Goal: Information Seeking & Learning: Find contact information

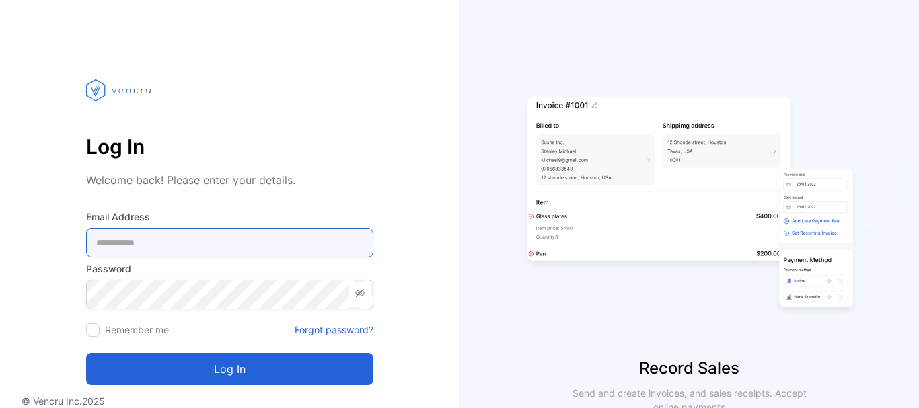
type Address-inputemail "**********"
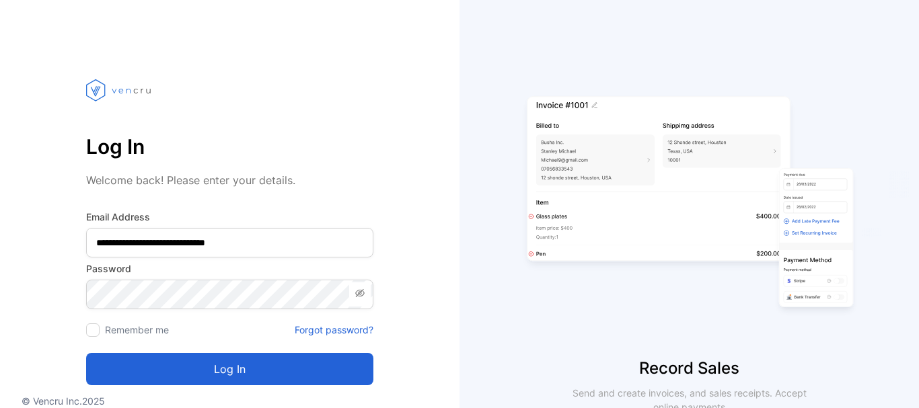
click at [235, 360] on button "Log in" at bounding box center [229, 369] width 287 height 32
click at [238, 367] on icon "submit" at bounding box center [227, 370] width 24 height 24
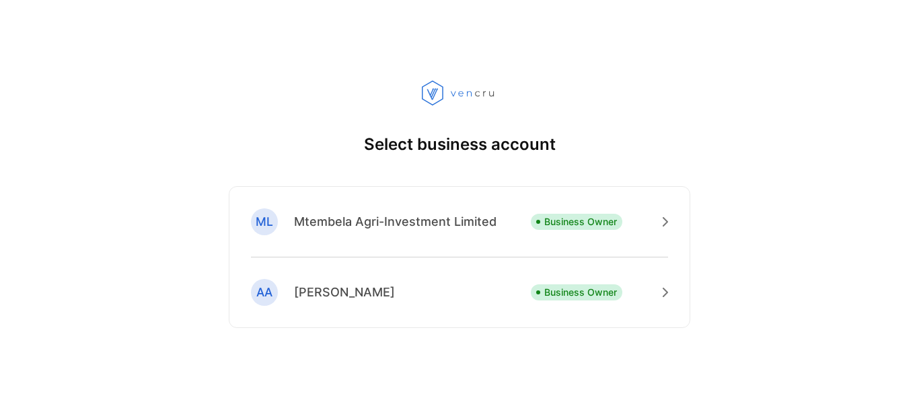
click at [456, 227] on p "Mtembela Agri-Investment Limited" at bounding box center [395, 222] width 203 height 18
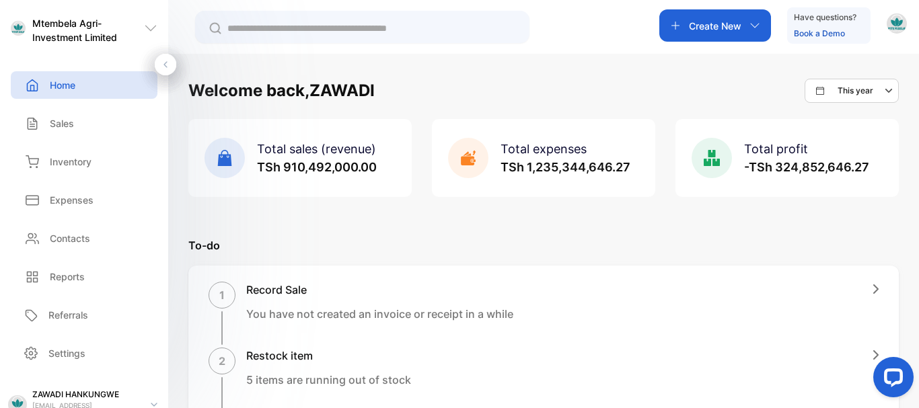
click at [90, 164] on p "Inventory" at bounding box center [71, 162] width 42 height 14
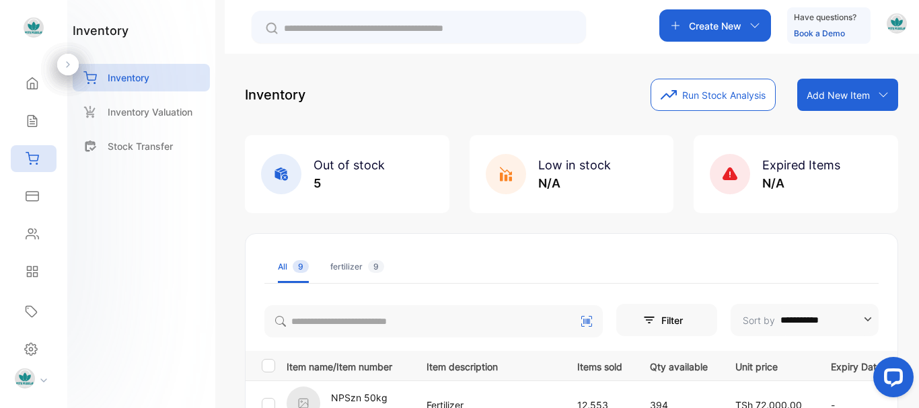
click at [30, 192] on icon at bounding box center [32, 196] width 12 height 9
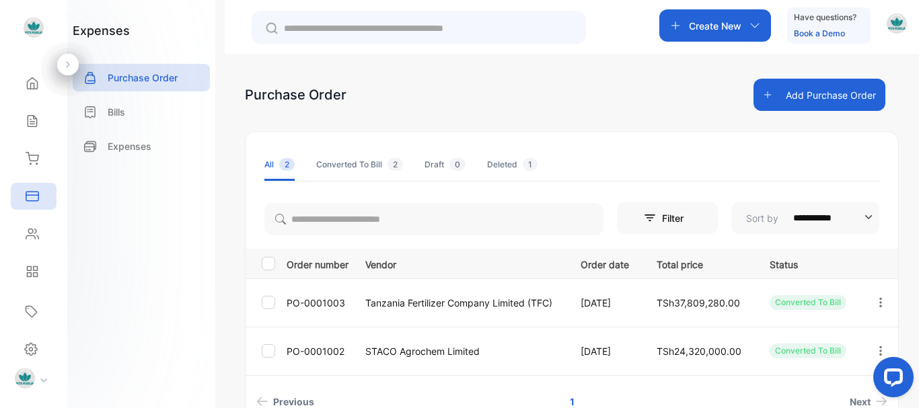
click at [887, 301] on icon "button" at bounding box center [881, 303] width 12 height 12
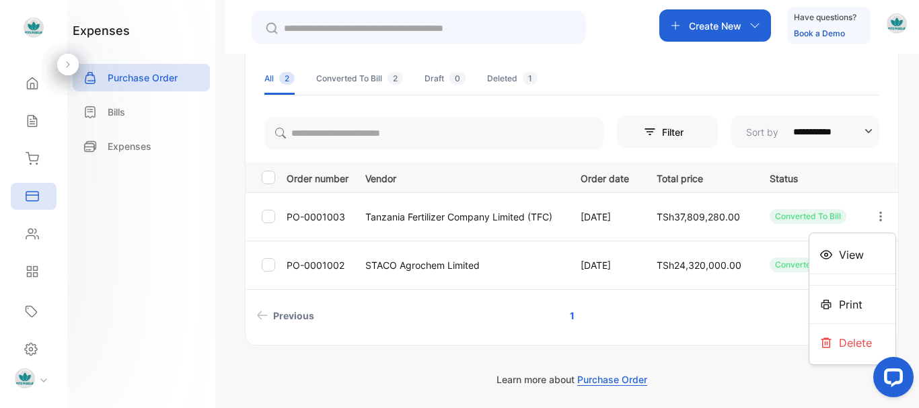
click at [142, 112] on div "Bills" at bounding box center [141, 112] width 137 height 28
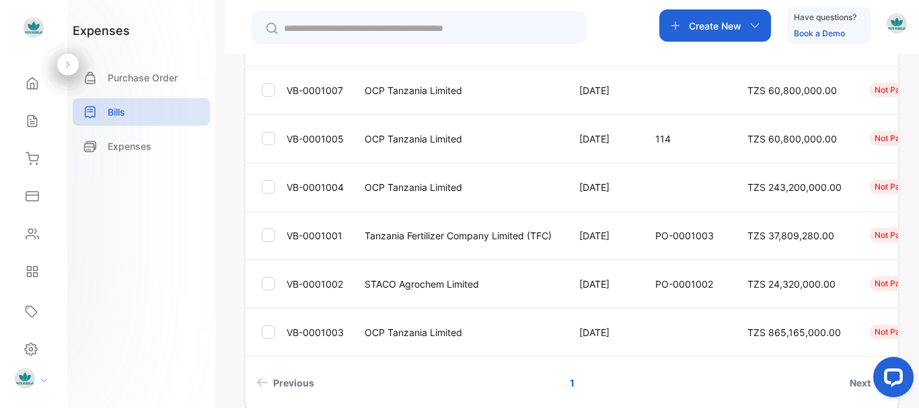
scroll to position [194, 0]
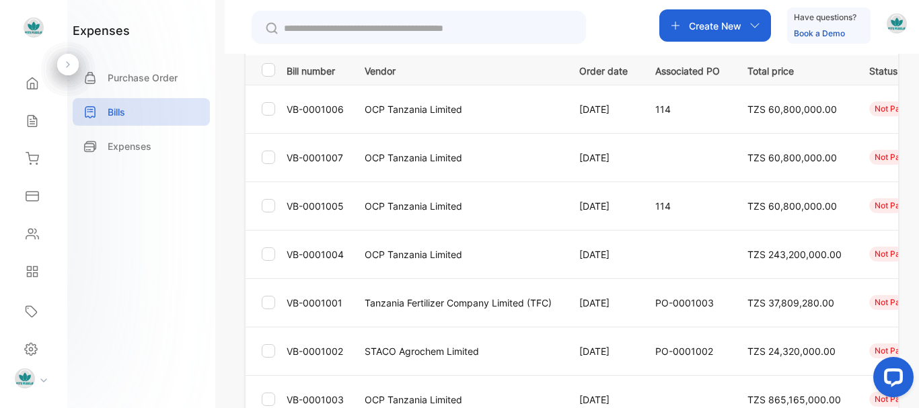
click at [62, 63] on div at bounding box center [68, 65] width 22 height 22
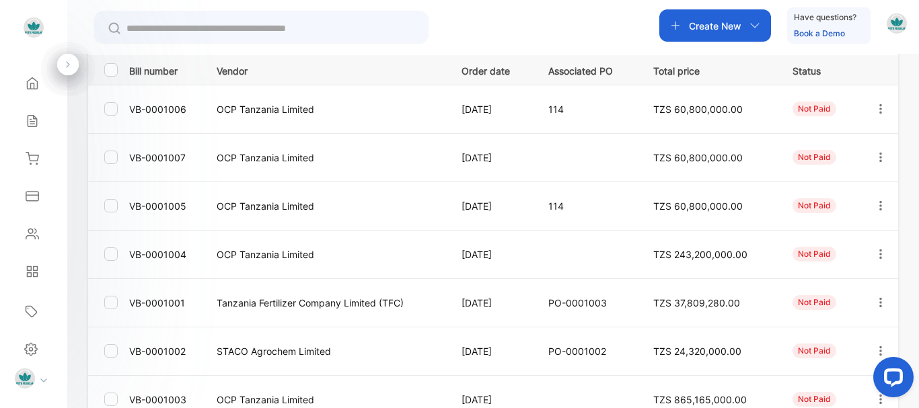
click at [875, 207] on icon "button" at bounding box center [881, 206] width 12 height 12
click at [866, 312] on div "Print" at bounding box center [869, 320] width 73 height 27
click at [863, 205] on div at bounding box center [880, 206] width 34 height 28
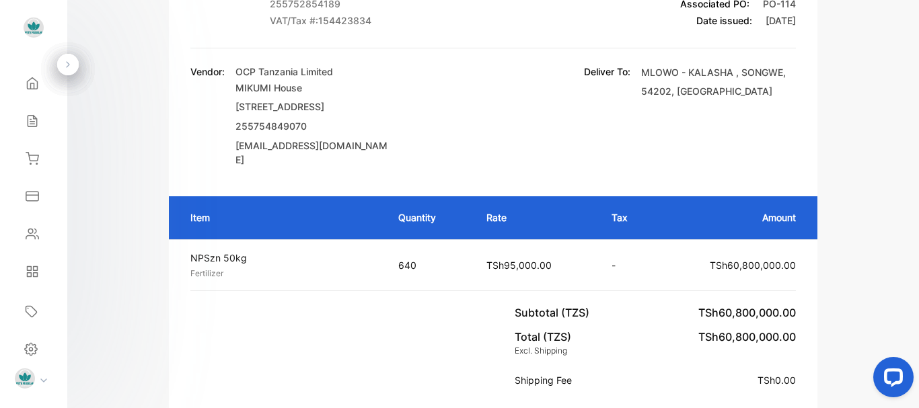
click at [362, 157] on div "OCP Tanzania Limited MIKUMI House [STREET_ADDRESS][GEOGRAPHIC_DATA] 25575484907…" at bounding box center [312, 116] width 155 height 102
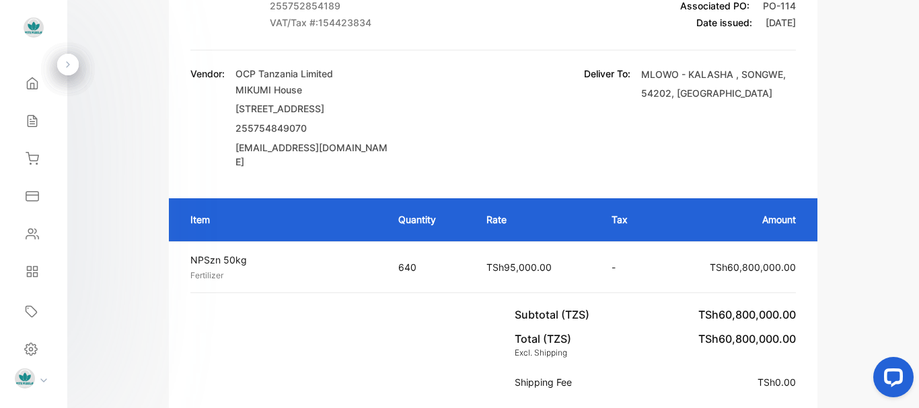
scroll to position [124, 0]
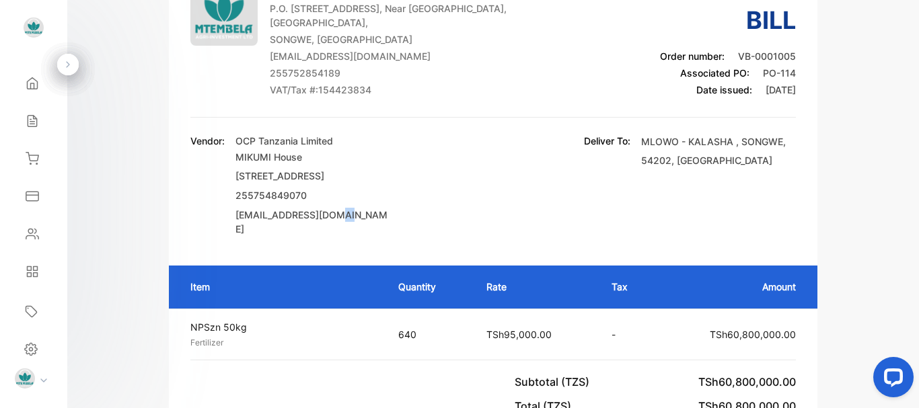
drag, startPoint x: 347, startPoint y: 234, endPoint x: 327, endPoint y: 231, distance: 19.7
click at [327, 231] on p "[EMAIL_ADDRESS][DOMAIN_NAME]" at bounding box center [312, 222] width 155 height 28
click at [305, 161] on p "MIKUMI House [STREET_ADDRESS]" at bounding box center [312, 167] width 155 height 38
click at [307, 142] on p "OCP Tanzania Limited" at bounding box center [312, 141] width 155 height 14
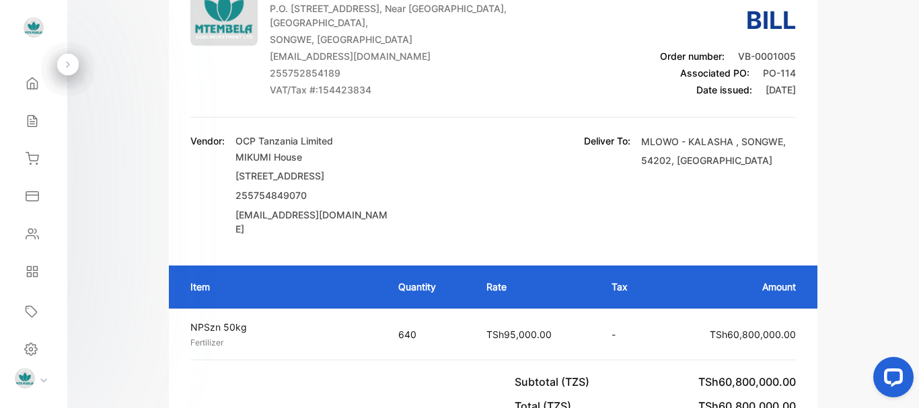
click at [368, 92] on p "VAT/Tax #: 154423834" at bounding box center [399, 90] width 258 height 14
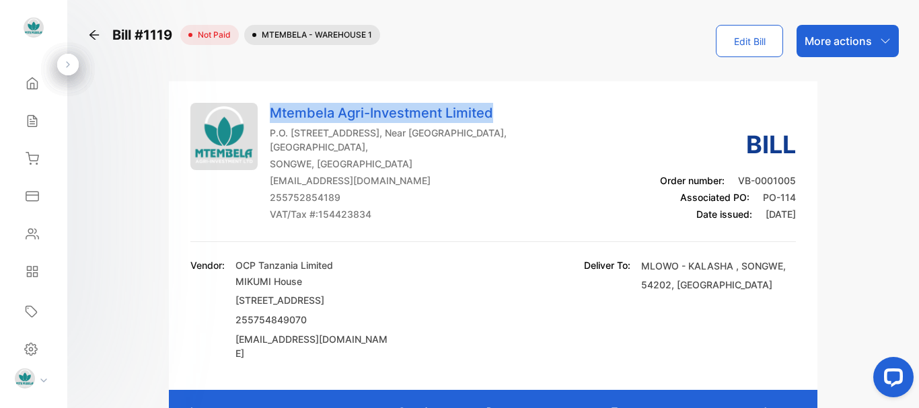
drag, startPoint x: 273, startPoint y: 108, endPoint x: 502, endPoint y: 109, distance: 229.4
click at [502, 109] on p "Mtembela Agri-Investment Limited" at bounding box center [399, 113] width 258 height 20
copy p "Mtembela Agri-Investment Limited"
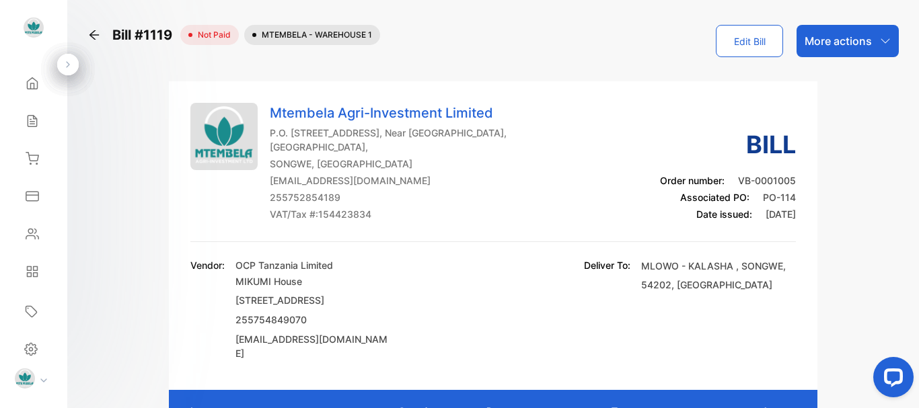
click at [313, 141] on p "P.O. [STREET_ADDRESS], Near [GEOGRAPHIC_DATA], [GEOGRAPHIC_DATA]," at bounding box center [399, 140] width 258 height 28
drag, startPoint x: 375, startPoint y: 215, endPoint x: 319, endPoint y: 223, distance: 57.0
click at [319, 223] on div "Mtembela Agri-Investment Limited P.O. [STREET_ADDRESS], Near [GEOGRAPHIC_DATA],…" at bounding box center [493, 172] width 606 height 139
copy p "154423834"
drag, startPoint x: 343, startPoint y: 197, endPoint x: 272, endPoint y: 194, distance: 71.4
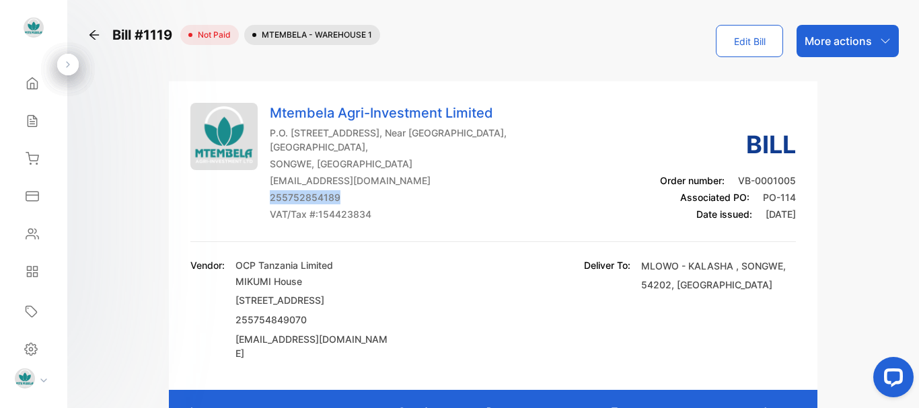
click at [272, 194] on p "255752854189" at bounding box center [399, 197] width 258 height 14
copy p "255752854189"
click at [332, 181] on p "[EMAIL_ADDRESS][DOMAIN_NAME]" at bounding box center [399, 181] width 258 height 14
drag, startPoint x: 270, startPoint y: 184, endPoint x: 439, endPoint y: 175, distance: 168.4
click at [439, 175] on p "[EMAIL_ADDRESS][DOMAIN_NAME]" at bounding box center [399, 181] width 258 height 14
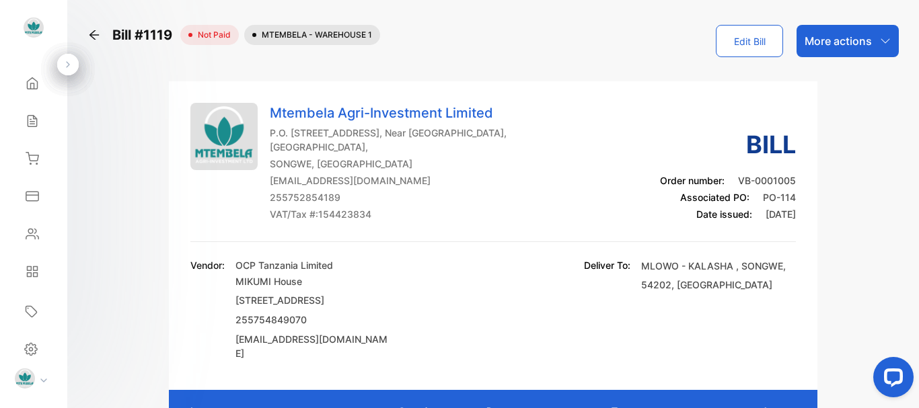
copy p "[EMAIL_ADDRESS][DOMAIN_NAME]"
click at [313, 161] on p "SONGWE, [GEOGRAPHIC_DATA]" at bounding box center [399, 164] width 258 height 14
drag, startPoint x: 306, startPoint y: 146, endPoint x: 311, endPoint y: 164, distance: 18.8
click at [311, 164] on div "Mtembela Agri-Investment Limited P.O. [STREET_ADDRESS], Near [GEOGRAPHIC_DATA],…" at bounding box center [399, 162] width 258 height 118
click at [281, 137] on p "P.O. [STREET_ADDRESS], Near [GEOGRAPHIC_DATA], [GEOGRAPHIC_DATA]," at bounding box center [399, 140] width 258 height 28
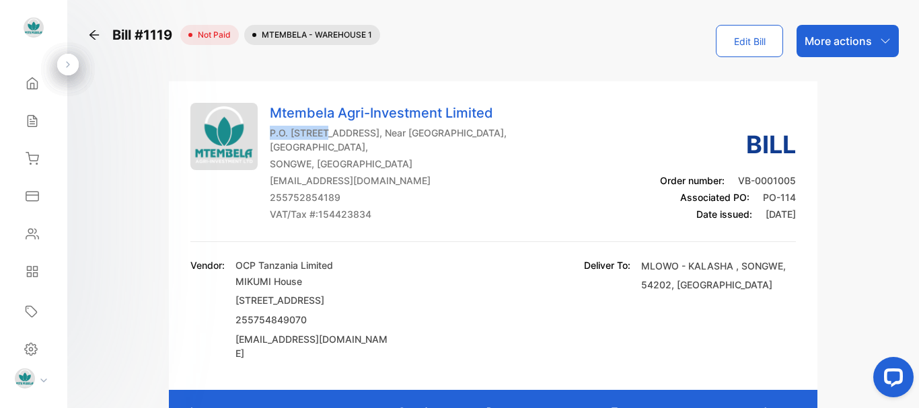
drag, startPoint x: 269, startPoint y: 133, endPoint x: 330, endPoint y: 130, distance: 61.3
click at [330, 130] on p "P.O. [STREET_ADDRESS], Near [GEOGRAPHIC_DATA], [GEOGRAPHIC_DATA]," at bounding box center [399, 140] width 258 height 28
copy p "P.O. BOX 643"
drag, startPoint x: 436, startPoint y: 136, endPoint x: 462, endPoint y: 145, distance: 27.9
click at [462, 145] on p "P.O. [STREET_ADDRESS], Near [GEOGRAPHIC_DATA], [GEOGRAPHIC_DATA]," at bounding box center [399, 140] width 258 height 28
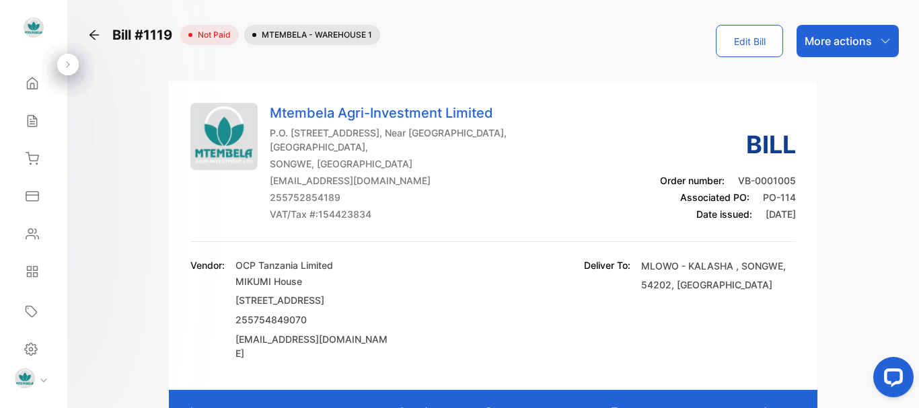
click at [412, 132] on p "P.O. [STREET_ADDRESS], Near [GEOGRAPHIC_DATA], [GEOGRAPHIC_DATA]," at bounding box center [399, 140] width 258 height 28
drag, startPoint x: 410, startPoint y: 131, endPoint x: 453, endPoint y: 145, distance: 45.3
click at [453, 145] on p "P.O. [STREET_ADDRESS], Near [GEOGRAPHIC_DATA], [GEOGRAPHIC_DATA]," at bounding box center [399, 140] width 258 height 28
click at [435, 132] on p "P.O. [STREET_ADDRESS], Near [GEOGRAPHIC_DATA], [GEOGRAPHIC_DATA]," at bounding box center [399, 140] width 258 height 28
drag, startPoint x: 412, startPoint y: 132, endPoint x: 299, endPoint y: 140, distance: 113.3
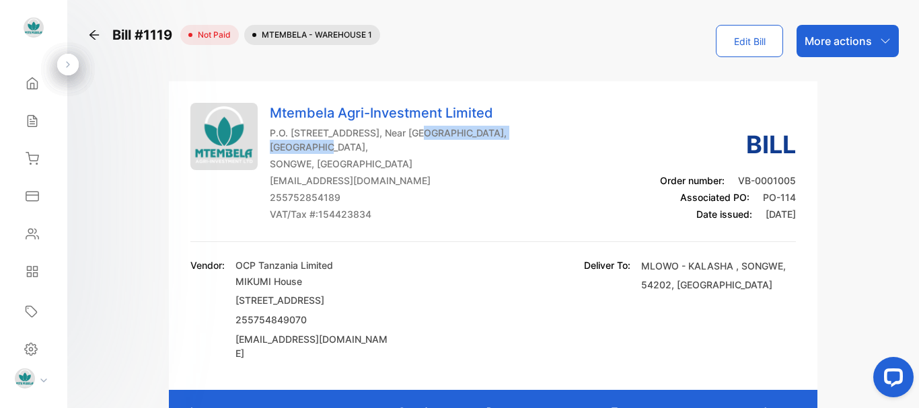
click at [299, 140] on p "P.O. [STREET_ADDRESS], Near [GEOGRAPHIC_DATA], [GEOGRAPHIC_DATA]," at bounding box center [399, 140] width 258 height 28
copy p "Near [GEOGRAPHIC_DATA]"
